Goal: Task Accomplishment & Management: Complete application form

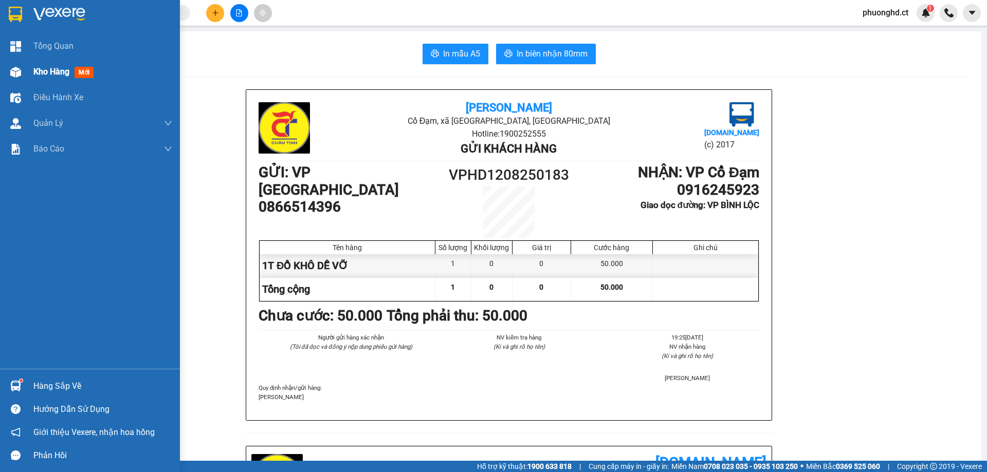
click at [19, 74] on img at bounding box center [15, 72] width 11 height 11
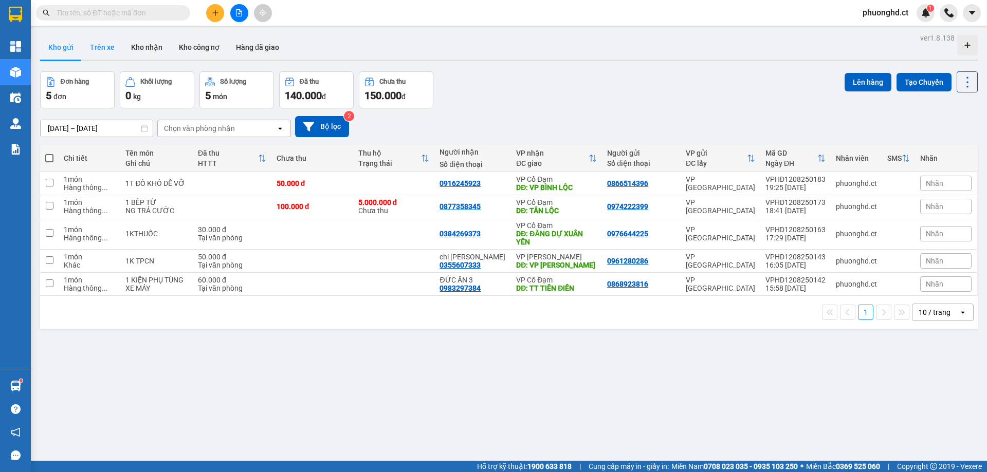
click at [108, 49] on button "Trên xe" at bounding box center [102, 47] width 41 height 25
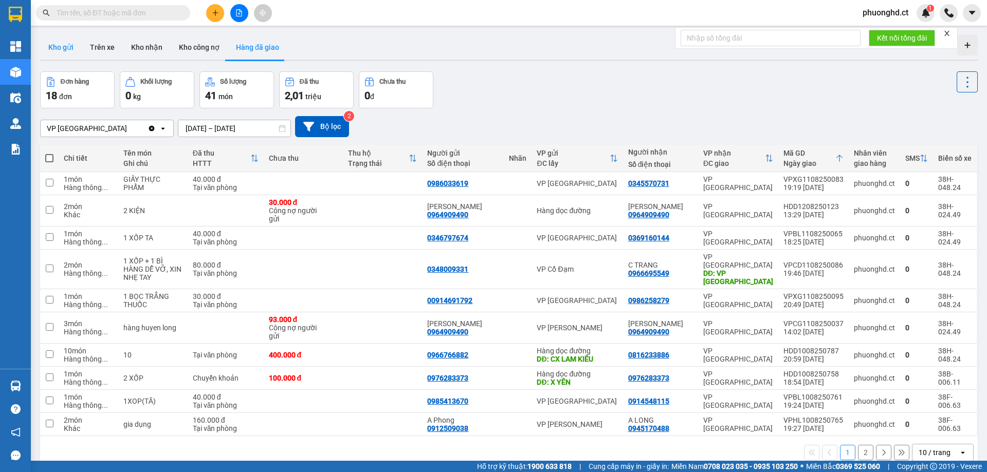
click at [66, 42] on button "Kho gửi" at bounding box center [61, 47] width 42 height 25
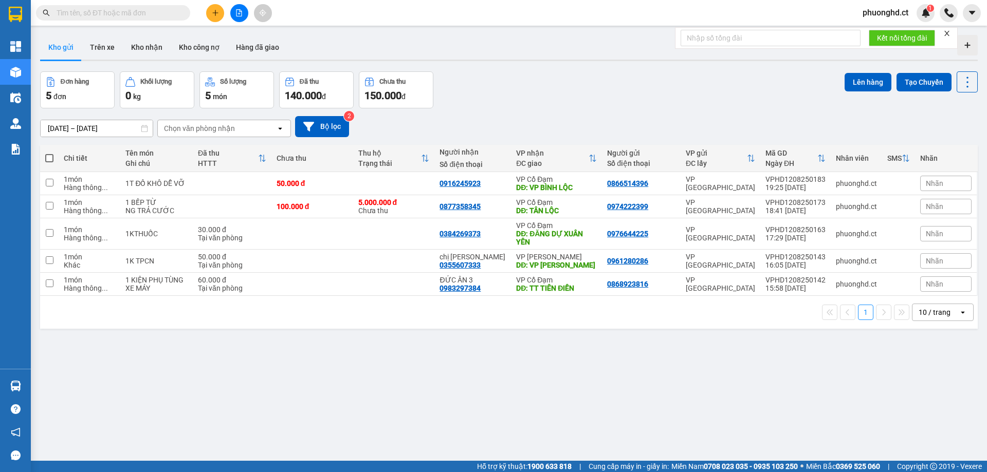
click at [950, 35] on icon "close" at bounding box center [946, 33] width 7 height 7
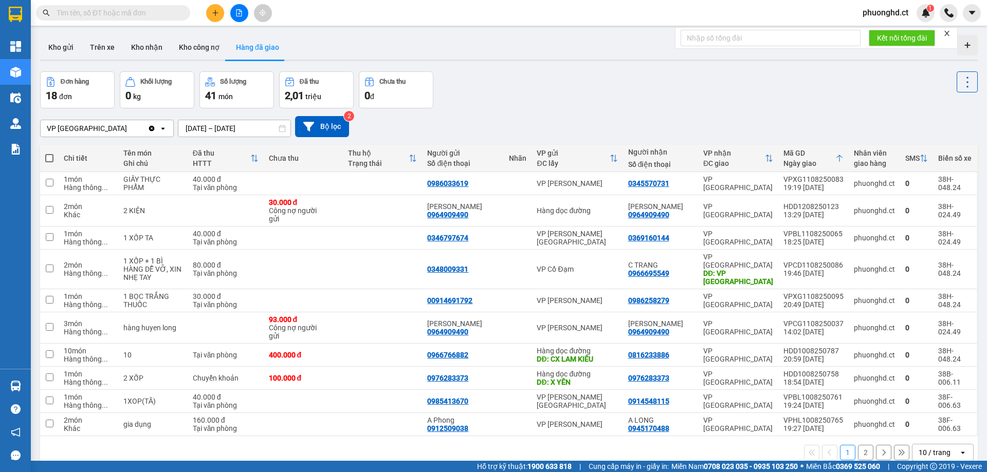
click at [950, 33] on icon "close" at bounding box center [946, 33] width 7 height 7
click at [61, 39] on button "Kho gửi" at bounding box center [61, 47] width 42 height 25
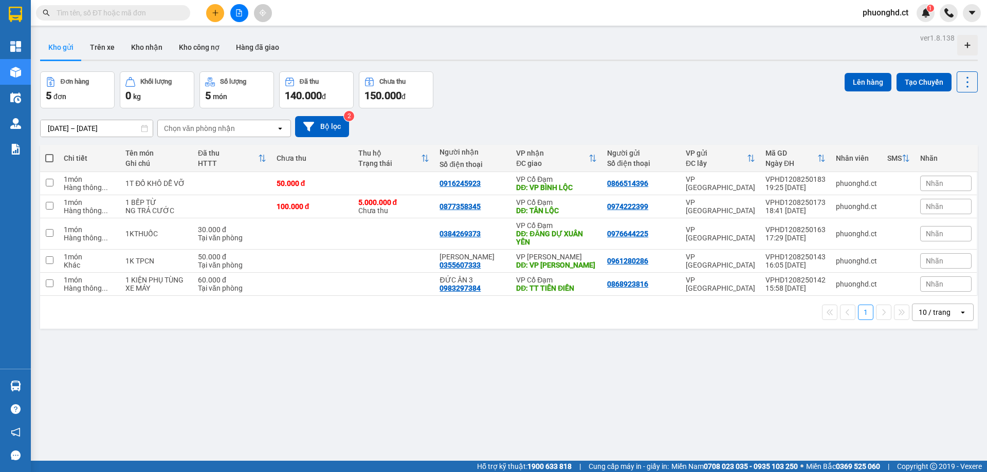
click at [134, 14] on input "text" at bounding box center [117, 12] width 121 height 11
click at [216, 17] on button at bounding box center [215, 13] width 18 height 18
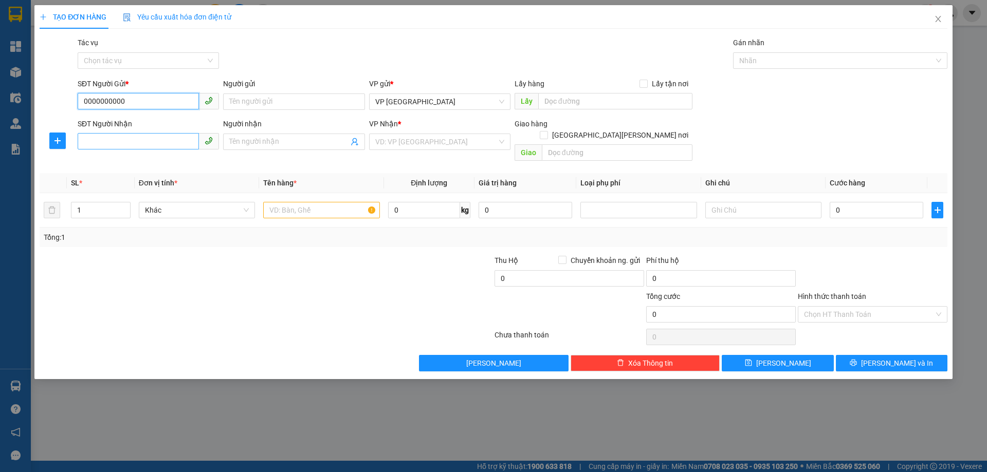
type input "0000000000"
click at [146, 142] on input "SĐT Người Nhận" at bounding box center [138, 141] width 121 height 16
click at [83, 165] on div "0904719945 - THU HÀ" at bounding box center [148, 162] width 141 height 16
type input "0904719945"
type input "THU HÀ"
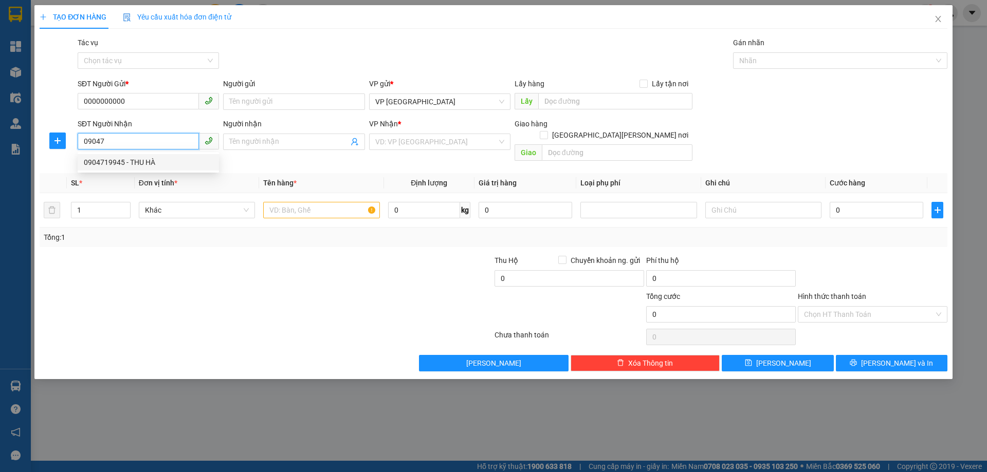
type input "XUÂN AN"
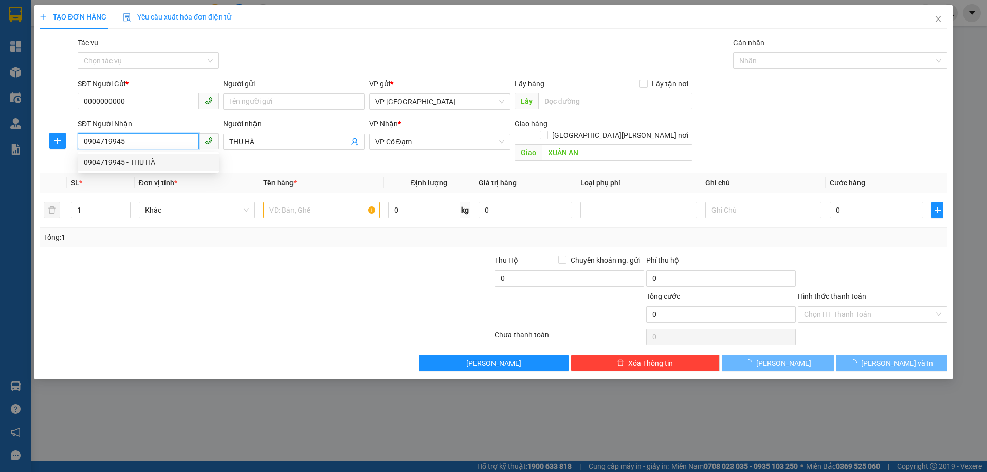
type input "510.000"
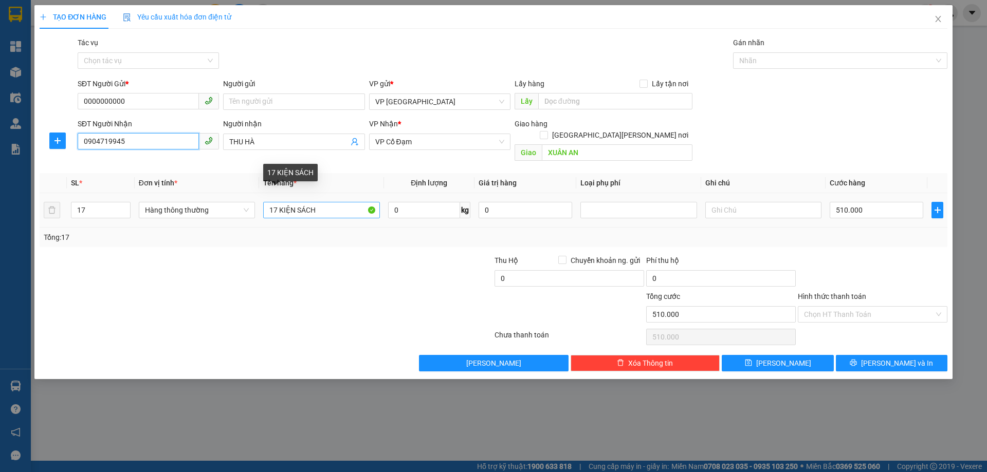
type input "0904719945"
drag, startPoint x: 275, startPoint y: 203, endPoint x: 262, endPoint y: 203, distance: 13.4
click at [262, 203] on td "17 KIỆN SÁCH" at bounding box center [321, 210] width 124 height 34
type input "2 KIỆN SÁCH"
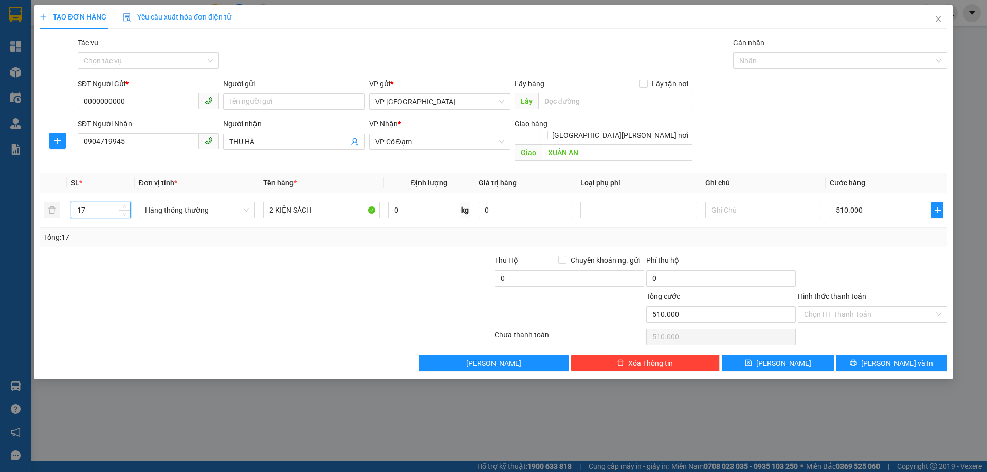
drag, startPoint x: 94, startPoint y: 197, endPoint x: 33, endPoint y: 211, distance: 62.2
click at [33, 211] on div "TẠO ĐƠN HÀNG Yêu cầu xuất [PERSON_NAME] điện tử Transit Pickup Surcharge Ids Tr…" at bounding box center [493, 236] width 987 height 472
type input "2"
click at [895, 202] on input "510.000" at bounding box center [876, 210] width 94 height 16
type input "0"
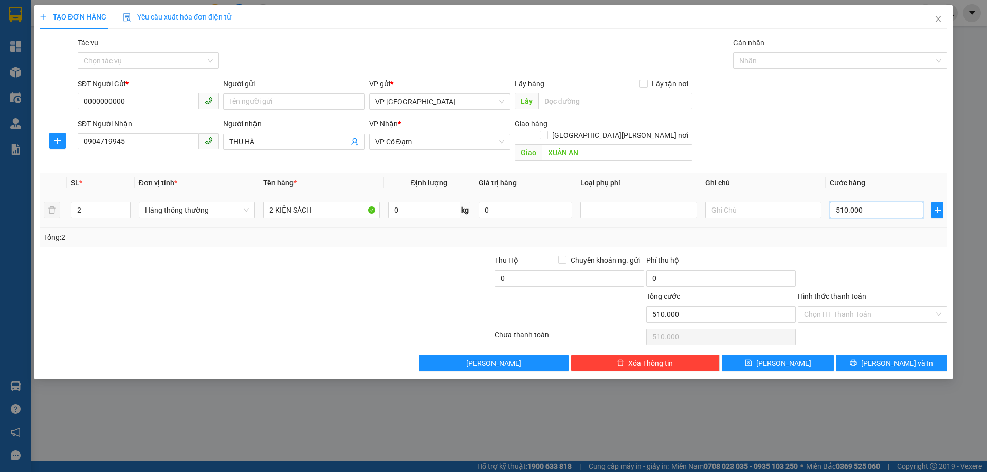
type input "0"
click at [888, 358] on span "[PERSON_NAME] và In" at bounding box center [897, 363] width 72 height 11
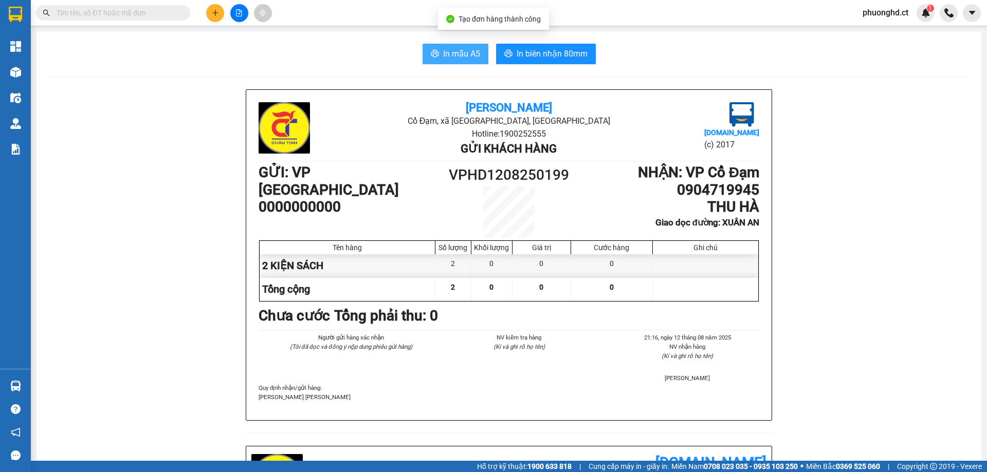
click at [461, 50] on span "In mẫu A5" at bounding box center [461, 53] width 37 height 13
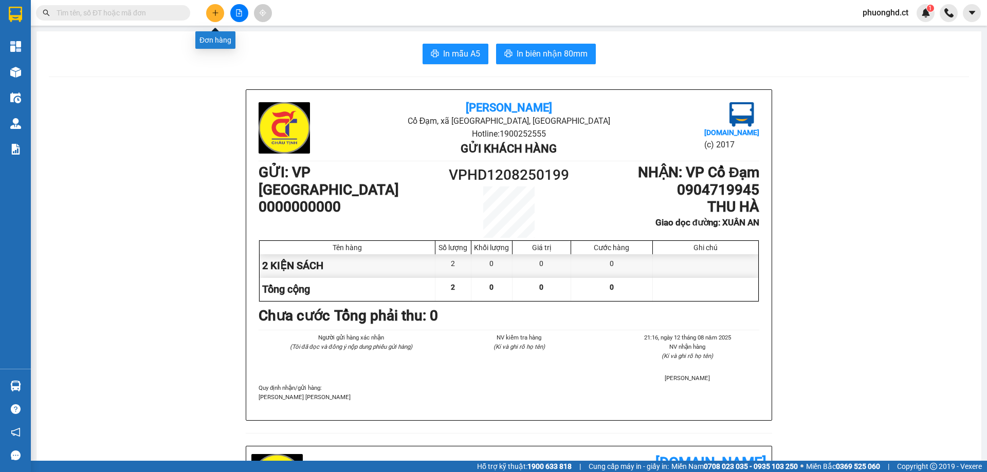
click at [215, 15] on icon "plus" at bounding box center [215, 13] width 1 height 6
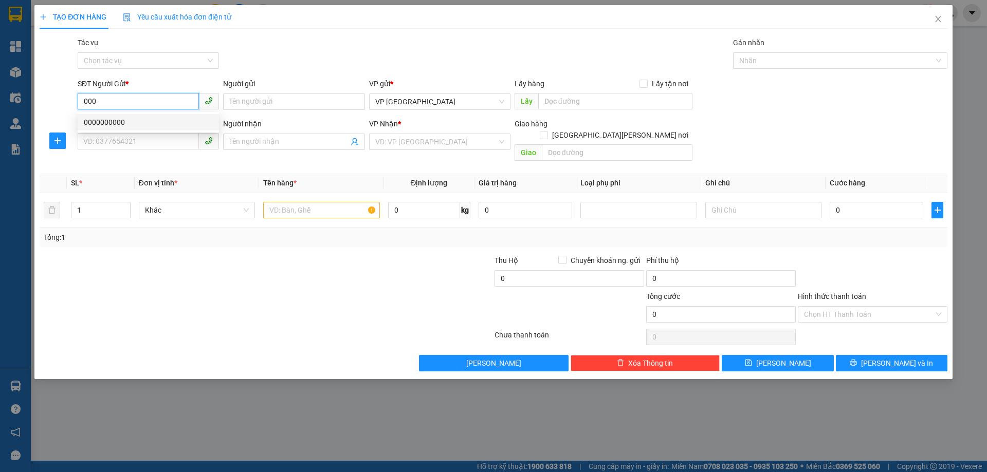
click at [166, 127] on div "0000000000" at bounding box center [148, 122] width 129 height 11
type input "0000000000"
type input "0904719945"
type input "THU HÀ"
type input "XUÂN AN"
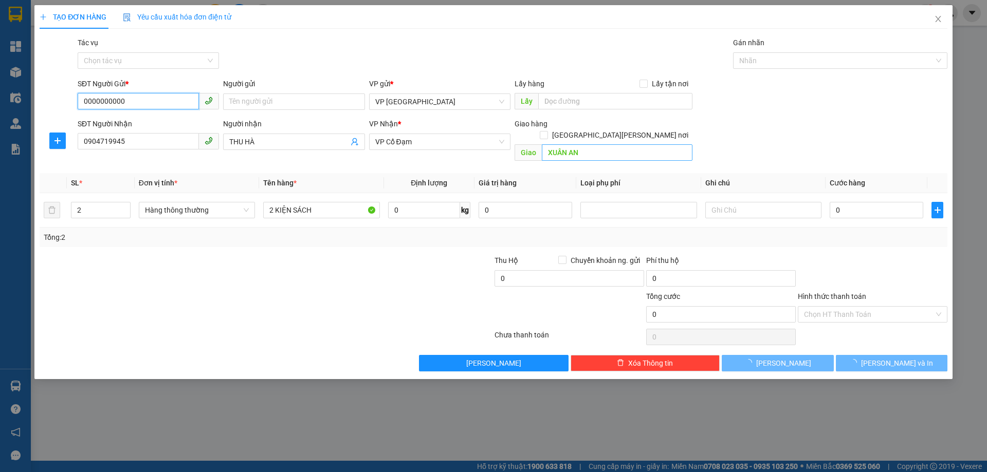
type input "0000000000"
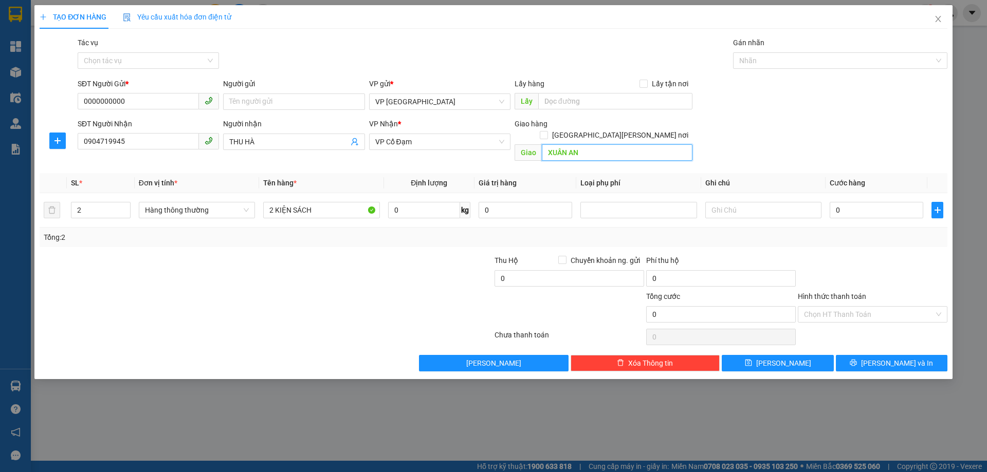
click at [578, 144] on input "XUÂN AN" at bounding box center [617, 152] width 151 height 16
click at [586, 144] on input "XUÂN AN" at bounding box center [617, 152] width 151 height 16
click at [573, 145] on input "XUÂN AN" at bounding box center [617, 152] width 151 height 16
type input "[PERSON_NAME]"
click at [54, 201] on tr "2 Hàng thông [PERSON_NAME] 2 [PERSON_NAME] SÁCH 0 kg 0 0" at bounding box center [493, 210] width 907 height 34
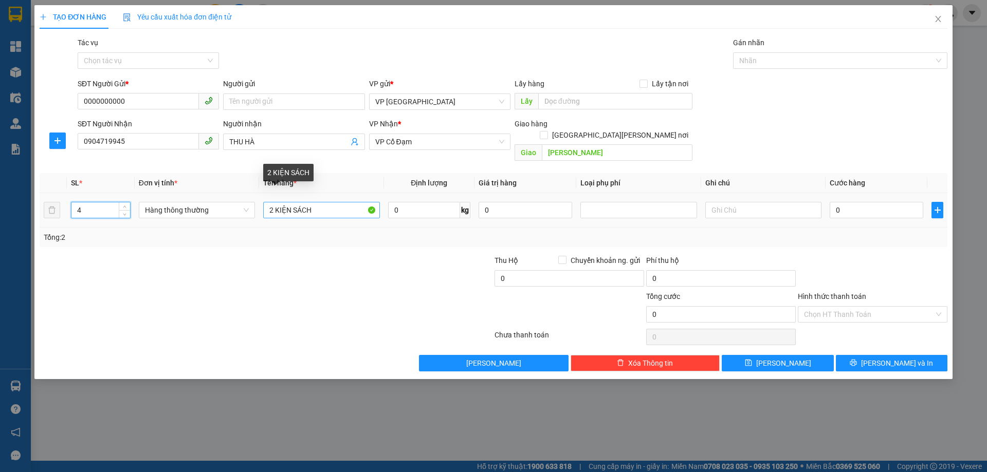
type input "4"
click at [273, 202] on input "2 KIỆN SÁCH" at bounding box center [321, 210] width 116 height 16
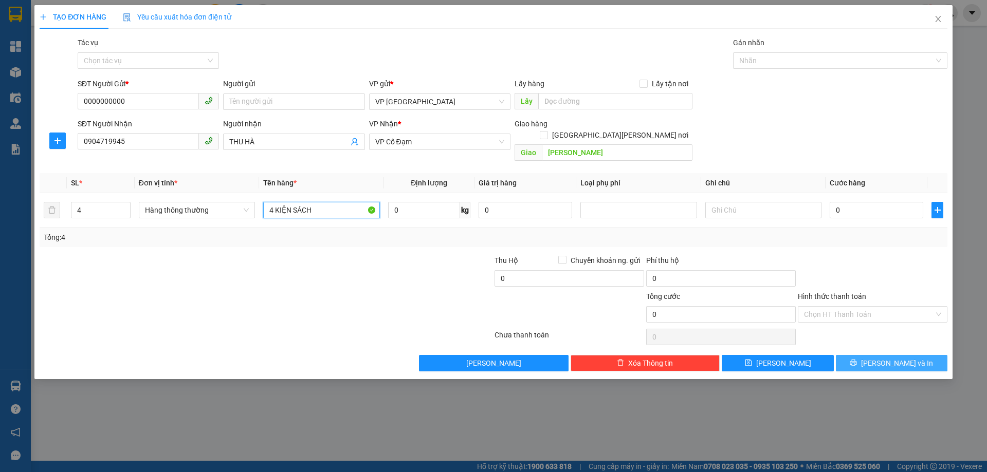
type input "4 KIỆN SÁCH"
click at [859, 355] on button "[PERSON_NAME] và In" at bounding box center [892, 363] width 112 height 16
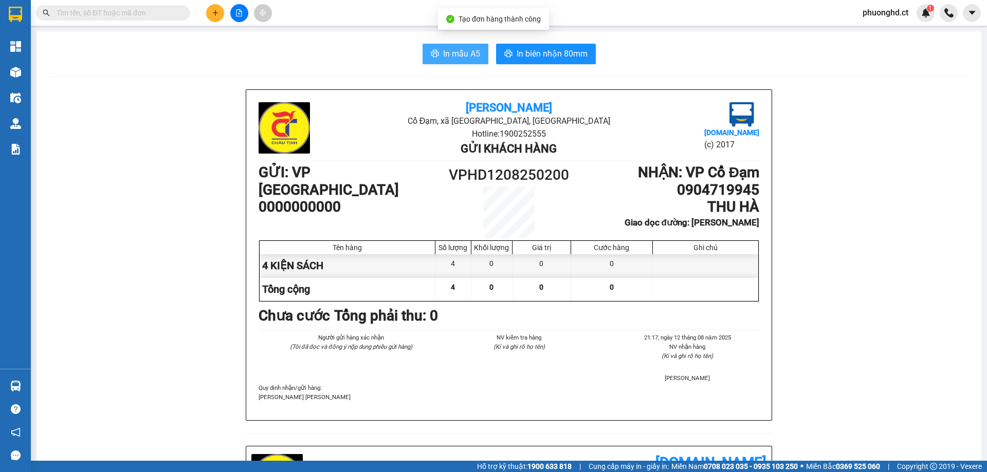
click at [471, 54] on span "In mẫu A5" at bounding box center [461, 53] width 37 height 13
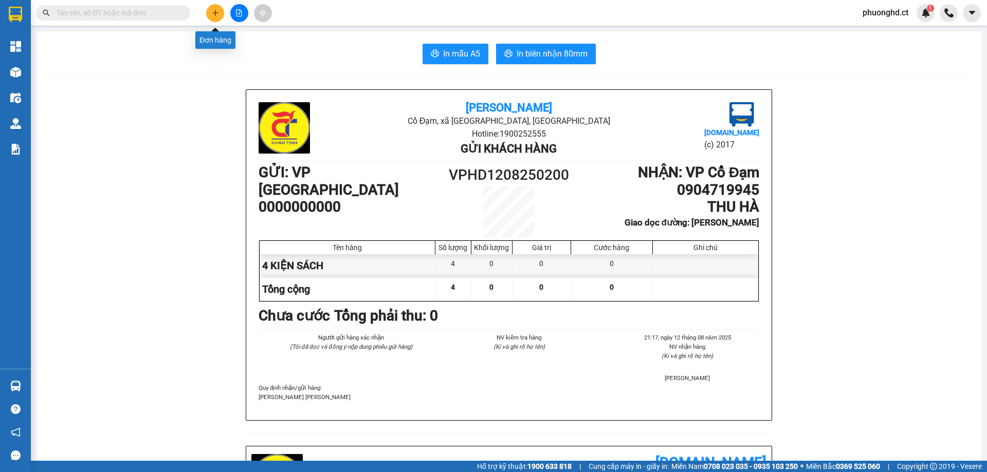
click at [211, 19] on button at bounding box center [215, 13] width 18 height 18
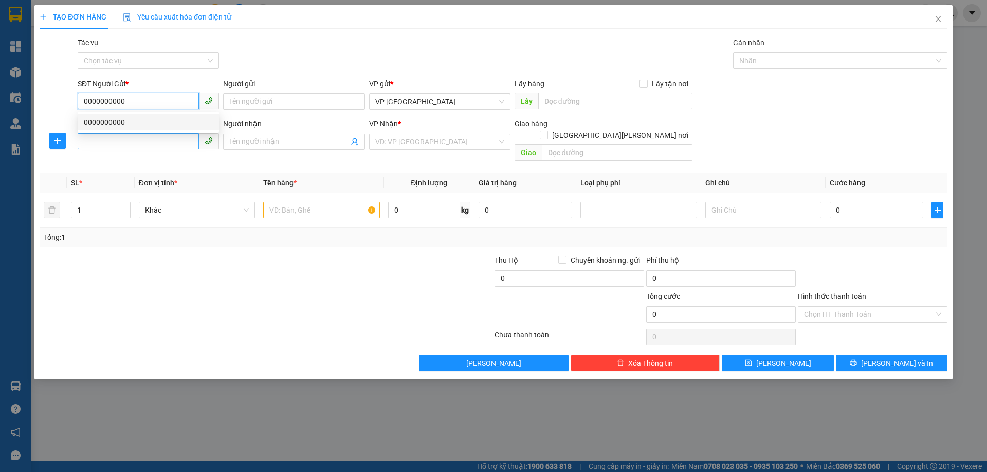
type input "0000000000"
click at [147, 144] on input "SĐT Người Nhận" at bounding box center [138, 141] width 121 height 16
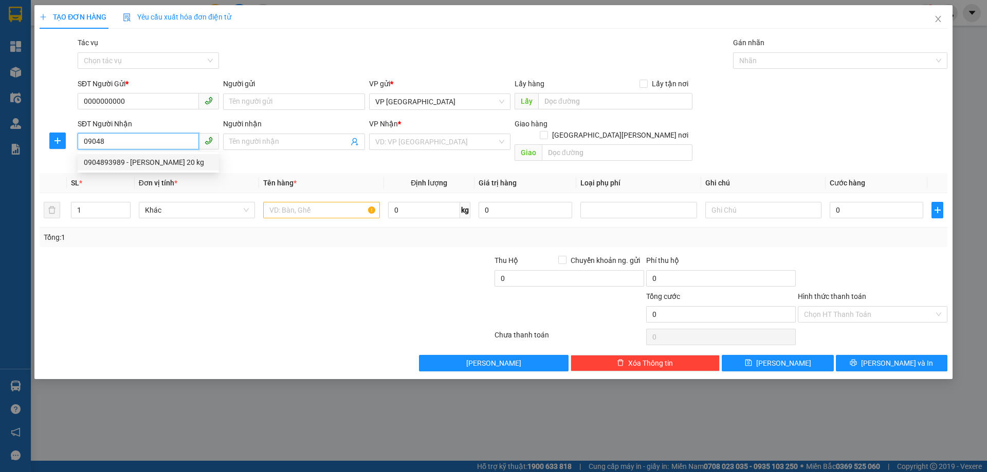
click at [162, 161] on div "0904893989 - [PERSON_NAME] 20 kg" at bounding box center [148, 162] width 129 height 11
type input "0904893989"
type input "[PERSON_NAME] 20 kg"
type input "XUÂN AN"
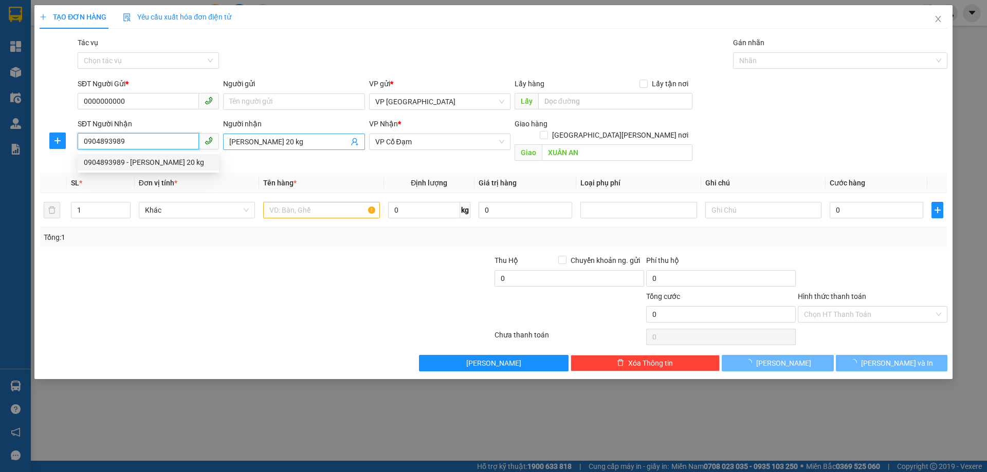
type input "40.000"
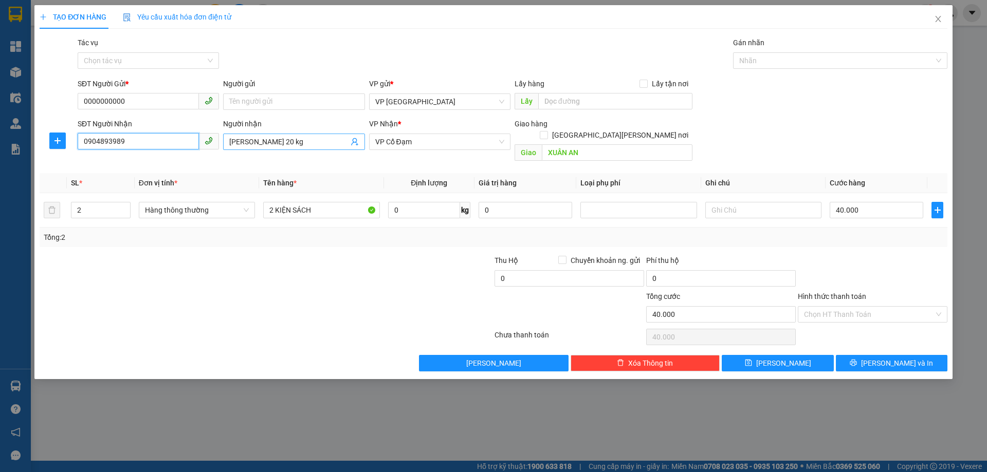
type input "0904893989"
drag, startPoint x: 276, startPoint y: 139, endPoint x: 308, endPoint y: 139, distance: 32.4
click at [308, 139] on input "[PERSON_NAME] 20 kg" at bounding box center [288, 141] width 119 height 11
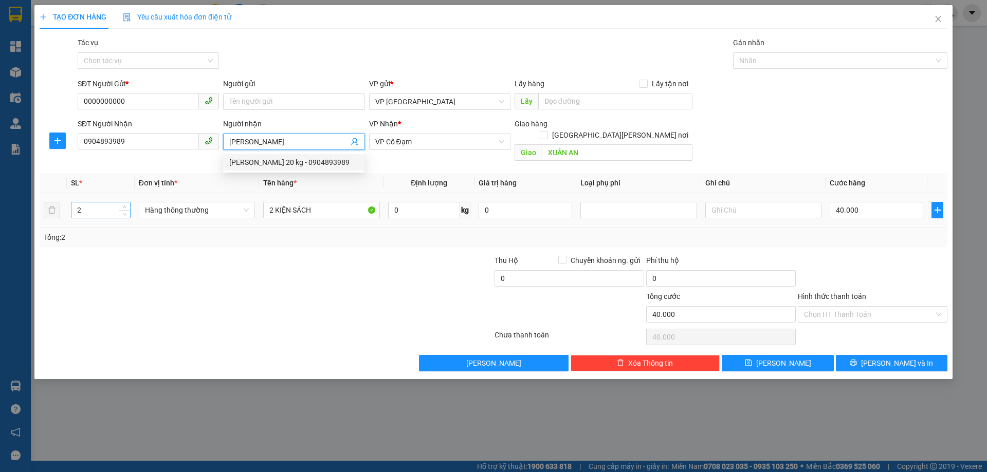
type input "[PERSON_NAME]"
click at [83, 203] on input "2" at bounding box center [100, 209] width 59 height 15
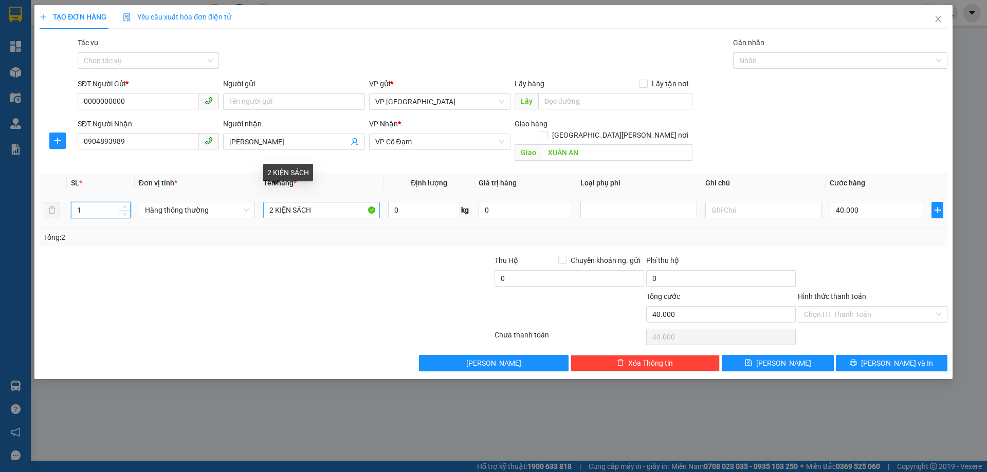
type input "1"
drag, startPoint x: 272, startPoint y: 193, endPoint x: 264, endPoint y: 193, distance: 7.7
click at [264, 202] on input "2 KIỆN SÁCH" at bounding box center [321, 210] width 116 height 16
type input "1 KIỆN SÁCH"
click at [865, 202] on input "40.000" at bounding box center [876, 210] width 94 height 16
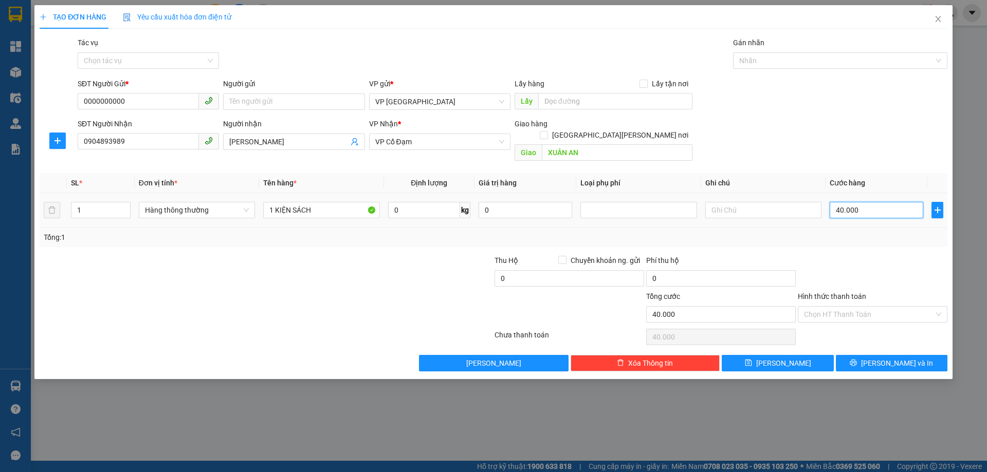
type input "0"
click at [878, 358] on button "[PERSON_NAME] và In" at bounding box center [892, 363] width 112 height 16
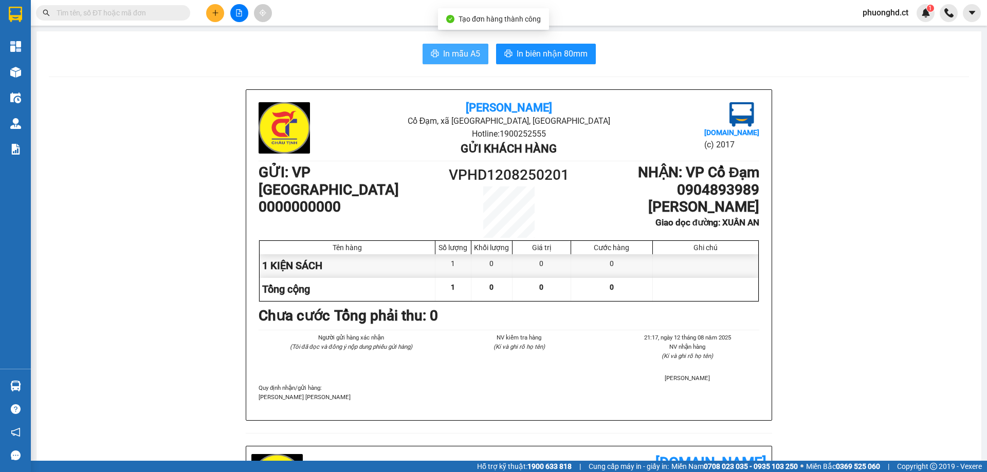
click at [443, 53] on span "In mẫu A5" at bounding box center [461, 53] width 37 height 13
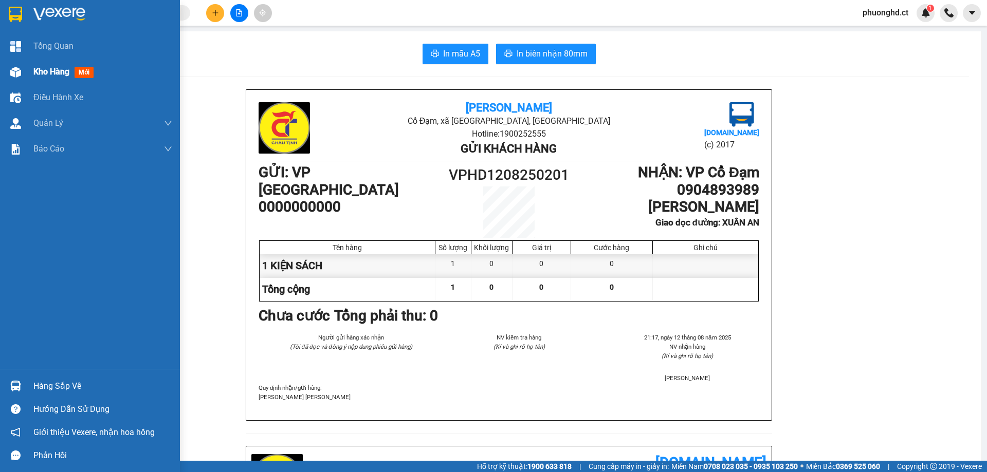
click at [8, 71] on div at bounding box center [16, 72] width 18 height 18
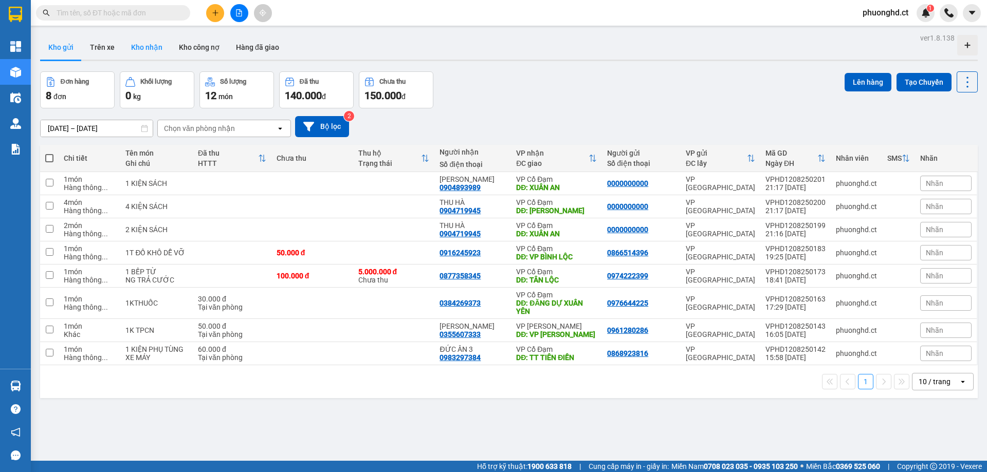
click at [147, 58] on button "Kho nhận" at bounding box center [147, 47] width 48 height 25
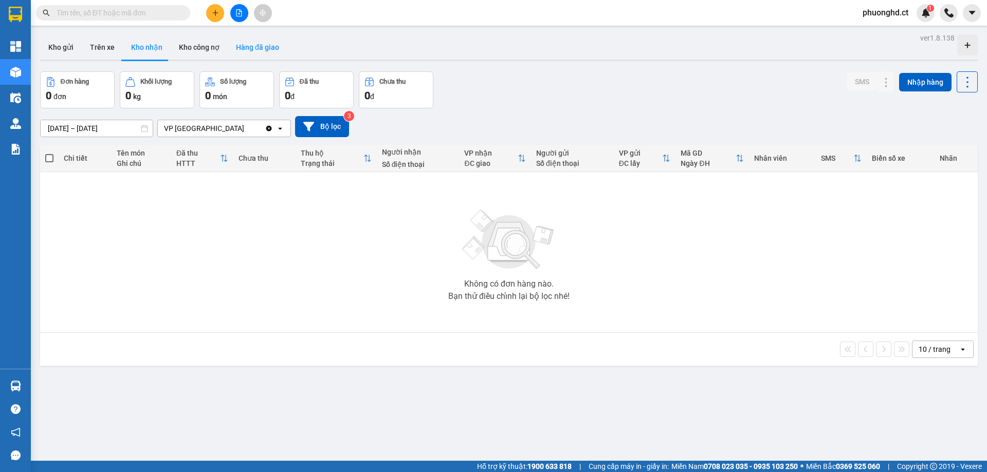
click at [268, 52] on button "Hàng đã giao" at bounding box center [258, 47] width 60 height 25
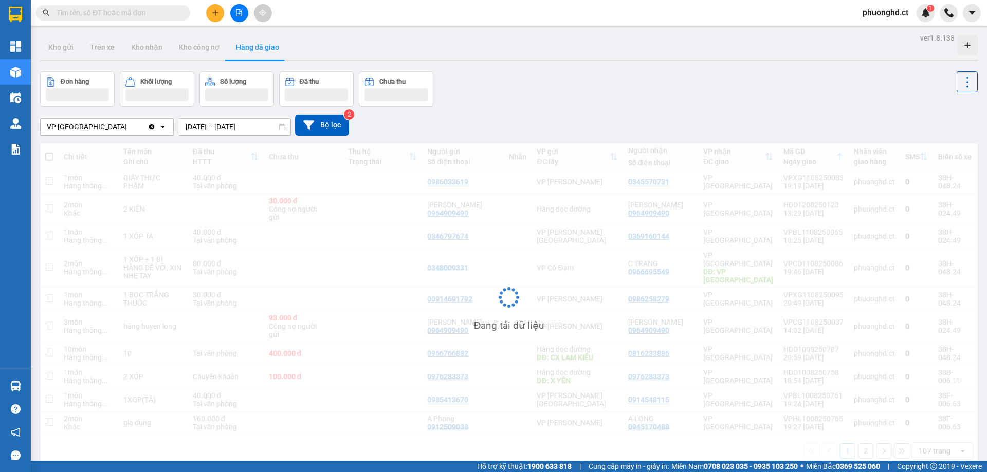
click at [217, 128] on input "[DATE] – [DATE]" at bounding box center [234, 127] width 112 height 16
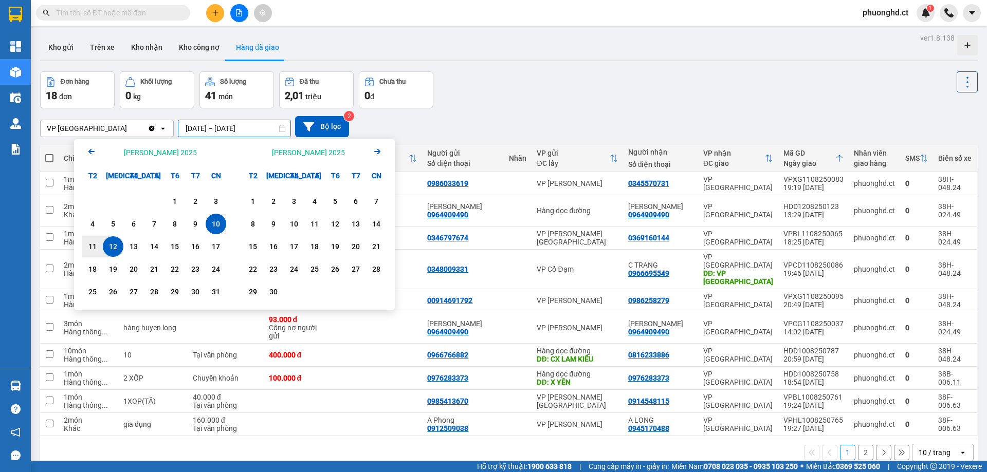
click at [110, 246] on div "12" at bounding box center [113, 246] width 14 height 12
type input "[DATE] – [DATE]"
